Goal: Information Seeking & Learning: Learn about a topic

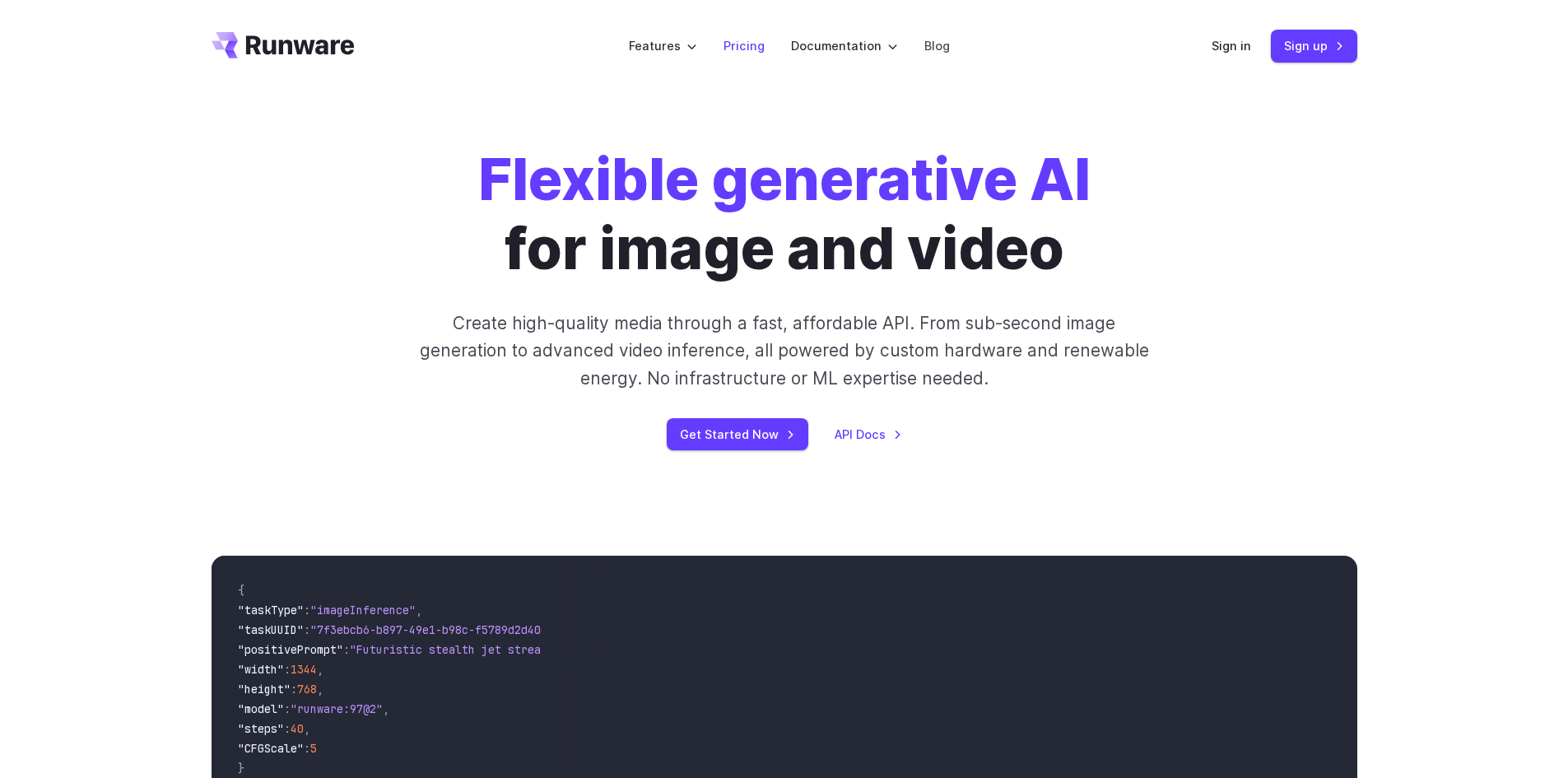
click at [742, 41] on link "Pricing" at bounding box center [744, 45] width 41 height 19
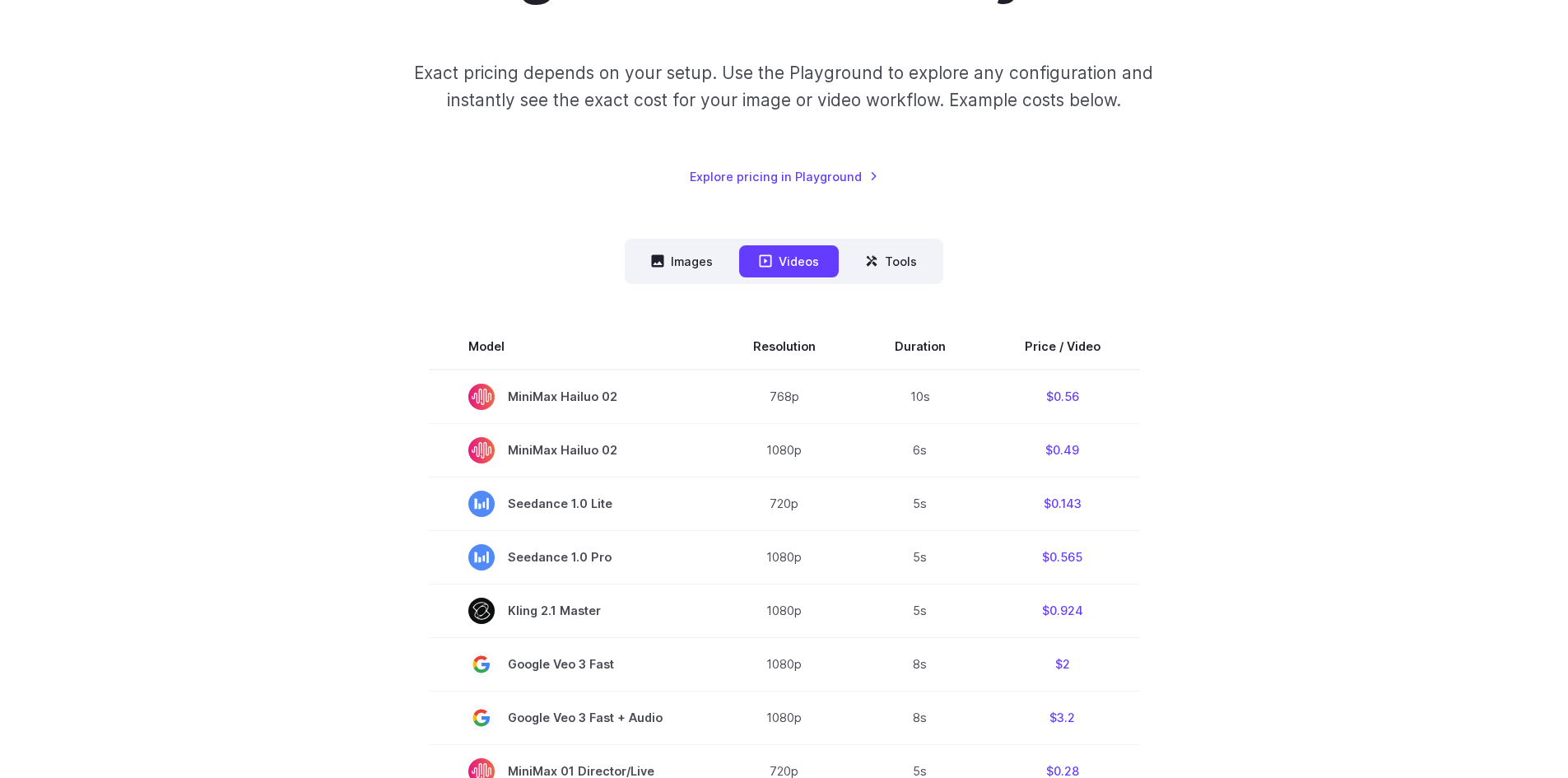
scroll to position [247, 0]
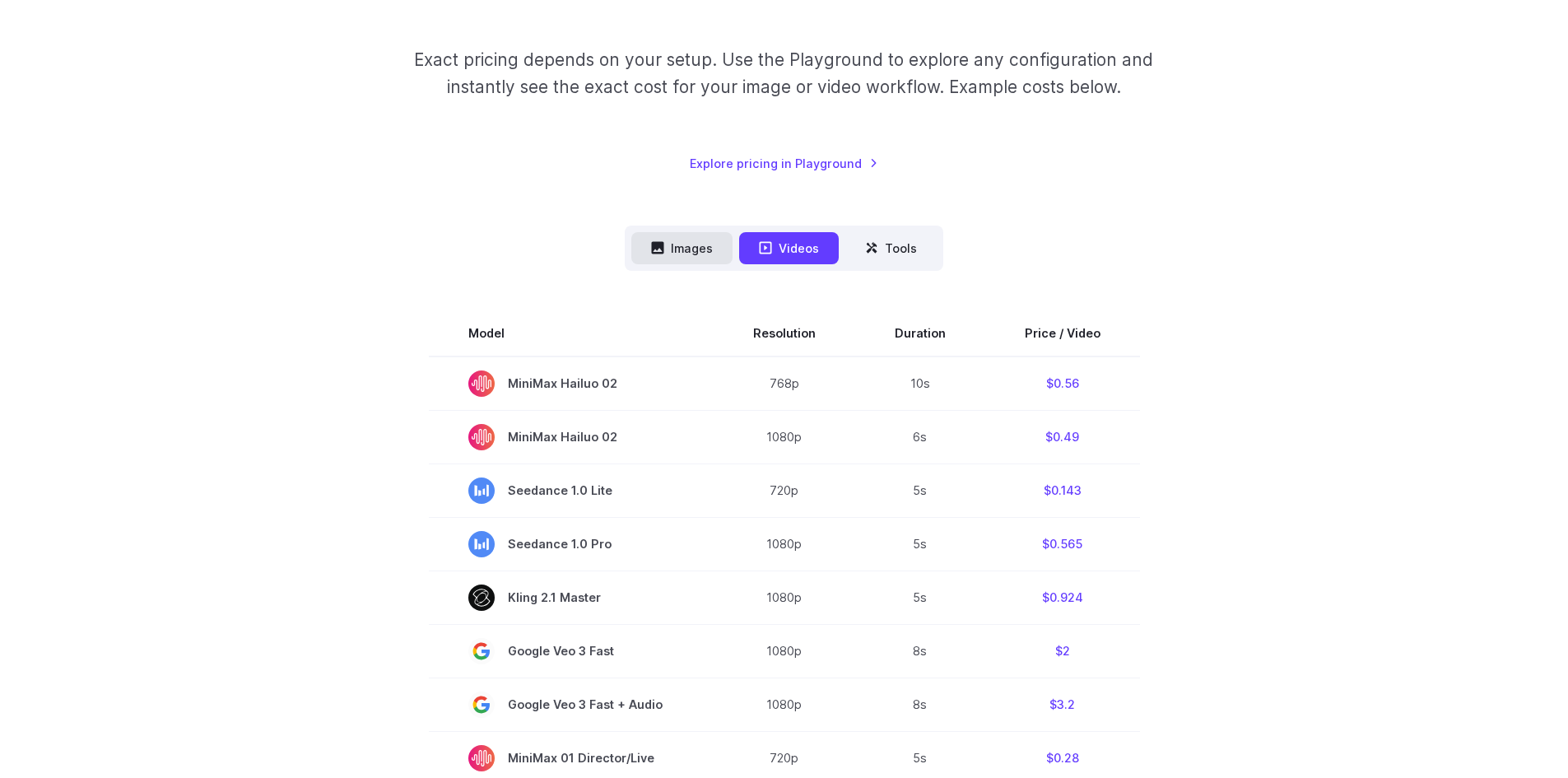
click at [689, 245] on button "Images" at bounding box center [682, 248] width 101 height 32
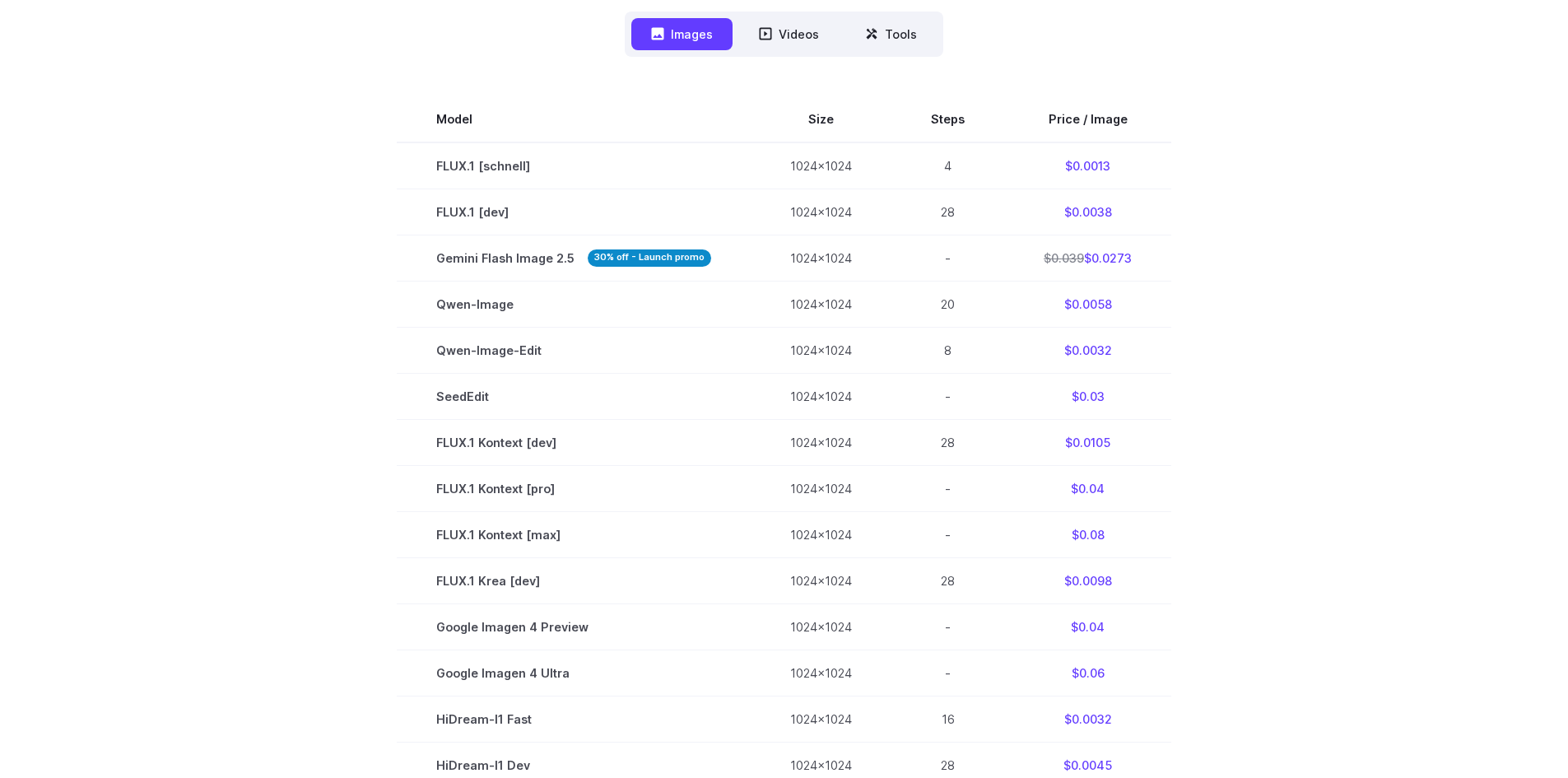
scroll to position [0, 0]
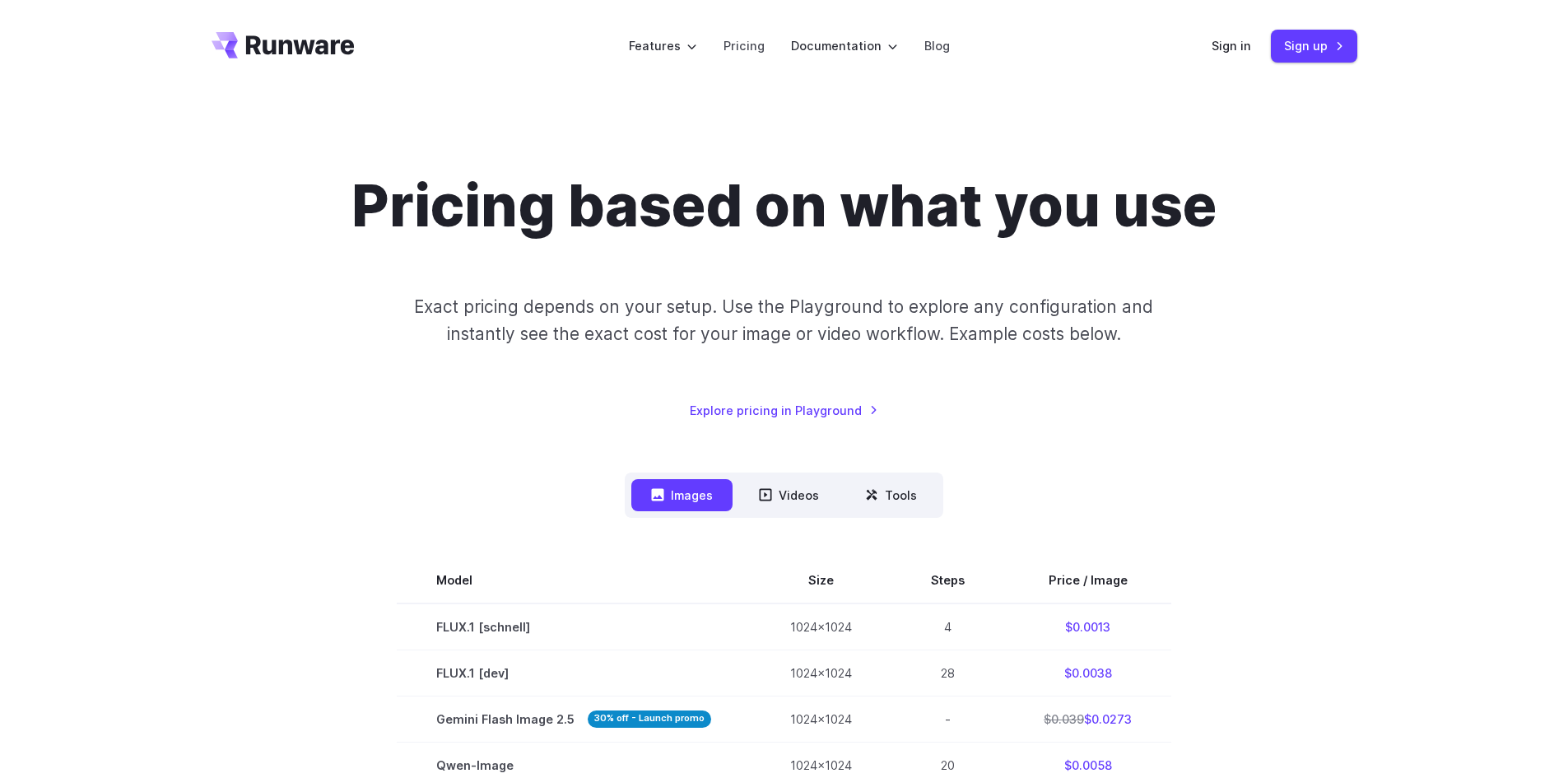
click at [297, 41] on icon "Go to /" at bounding box center [300, 44] width 109 height 19
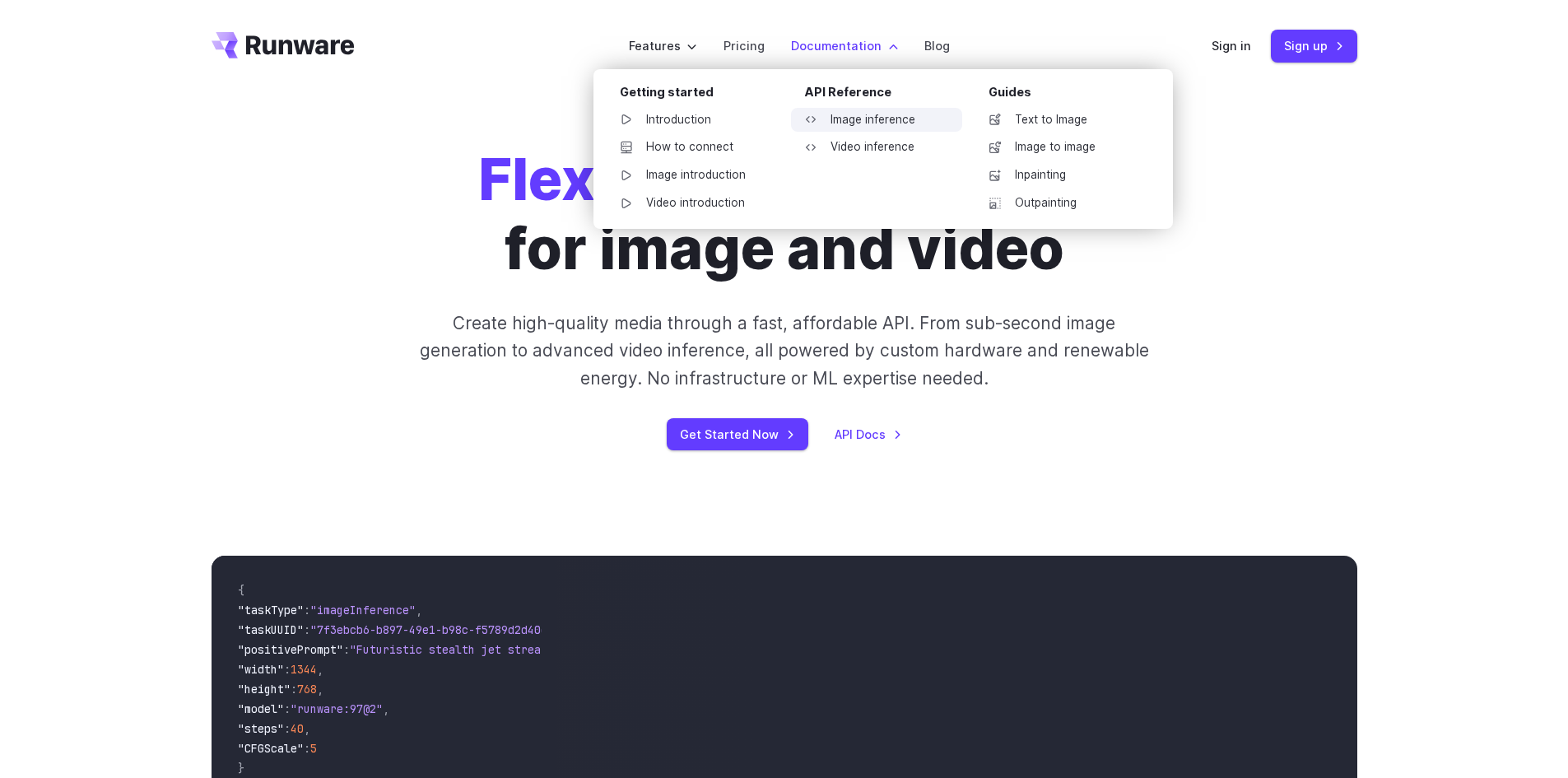
click at [863, 131] on link "Image inference" at bounding box center [876, 119] width 171 height 24
